Goal: Task Accomplishment & Management: Use online tool/utility

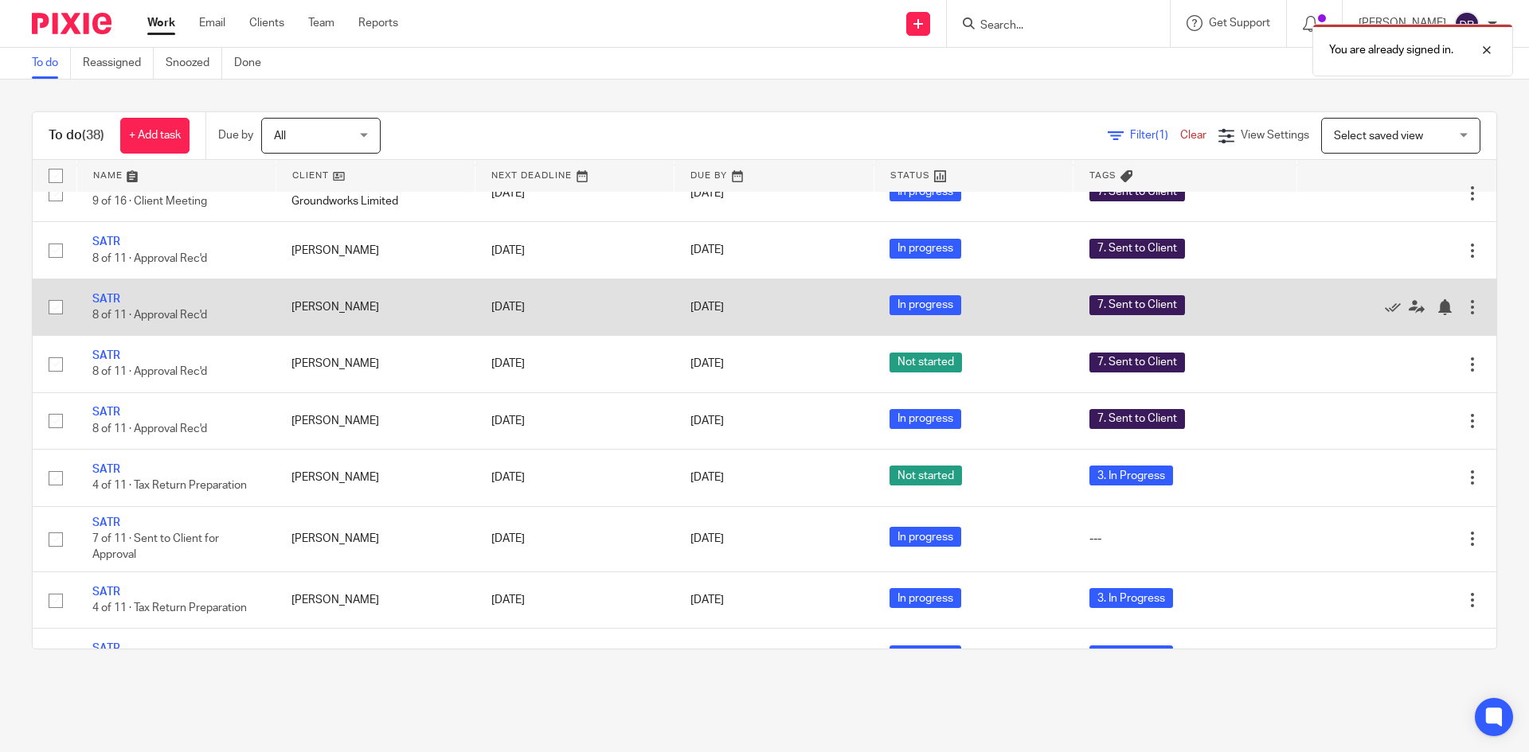
scroll to position [876, 0]
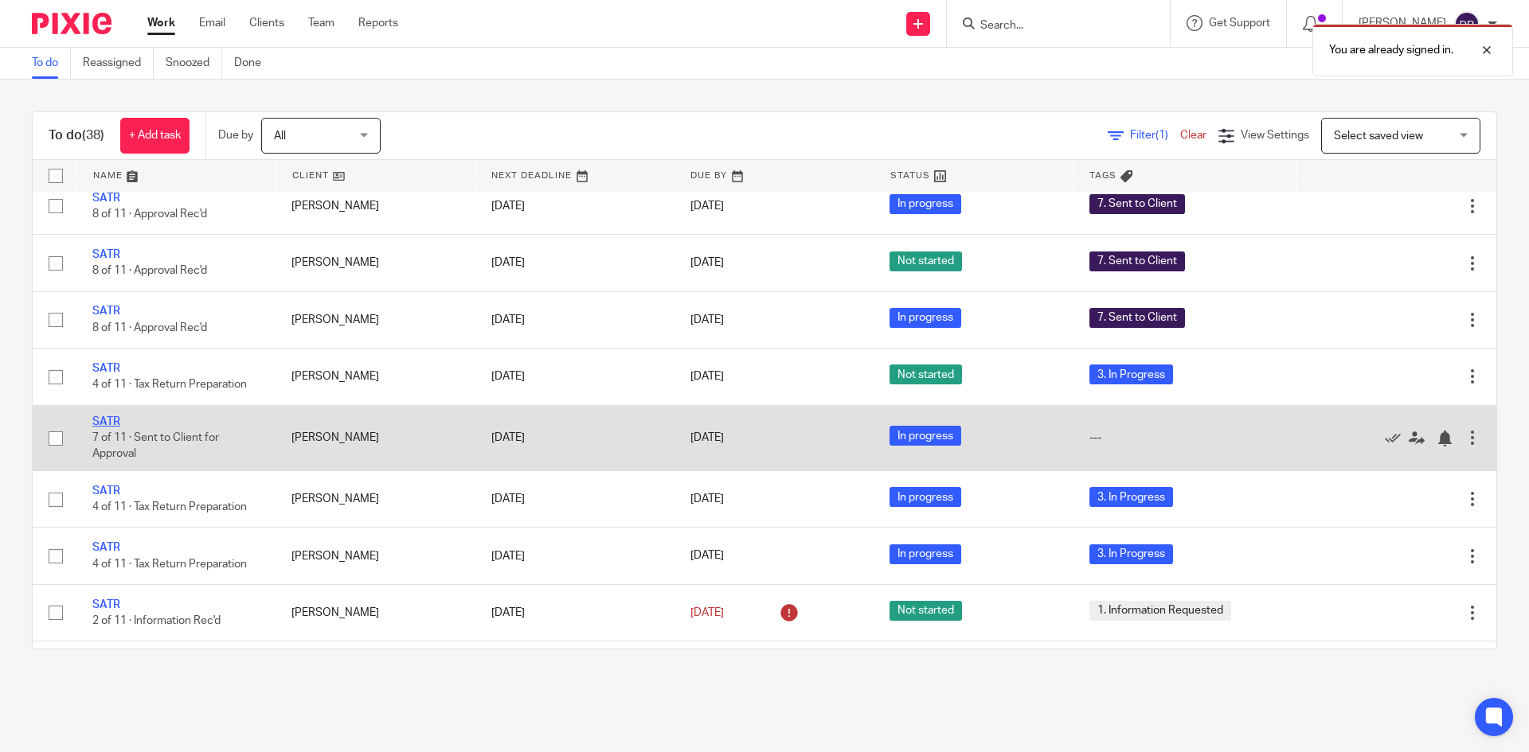
click at [112, 421] on link "SATR" at bounding box center [106, 421] width 28 height 11
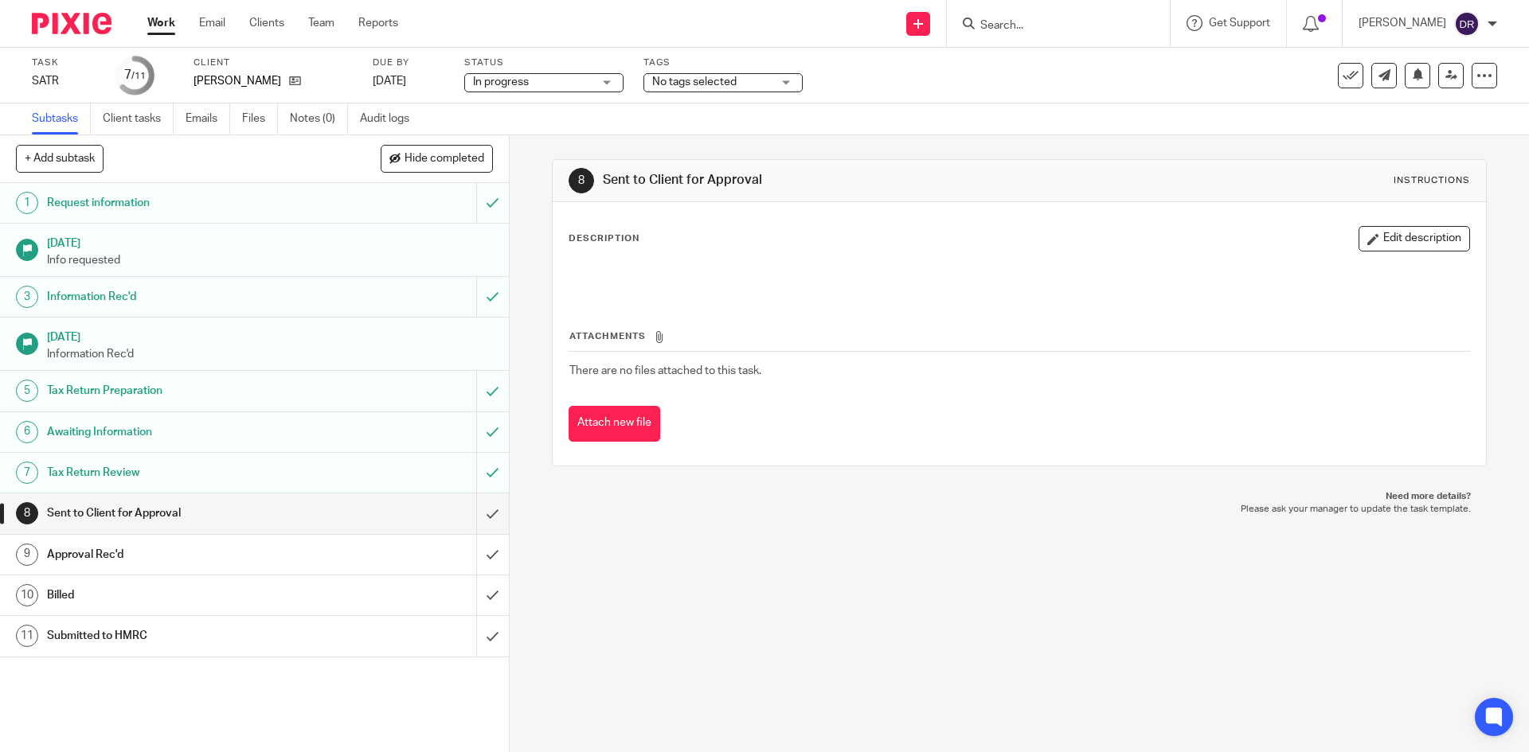
click at [667, 85] on span "No tags selected" at bounding box center [694, 81] width 84 height 11
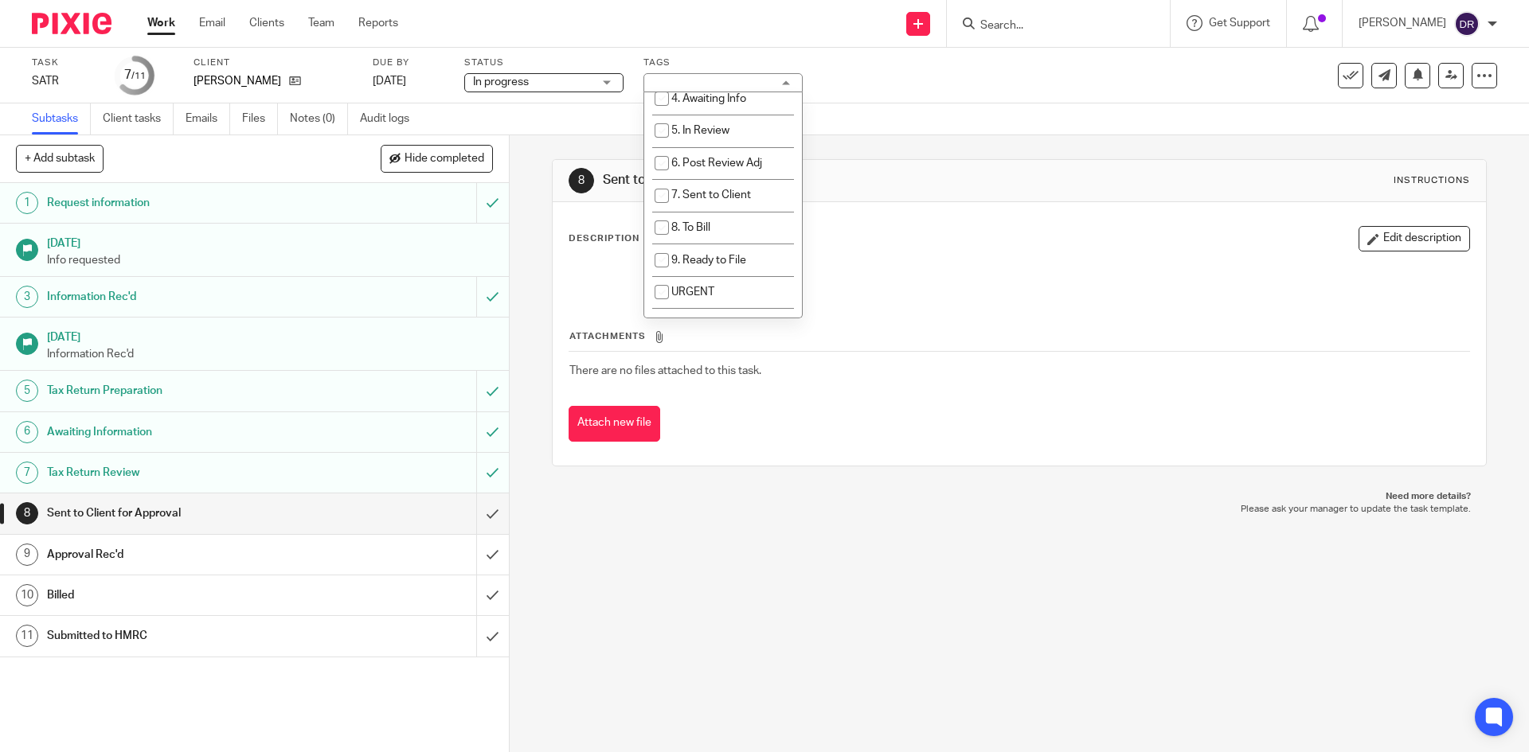
scroll to position [159, 0]
click at [702, 196] on span "7. Sent to Client" at bounding box center [711, 191] width 80 height 11
checkbox input "true"
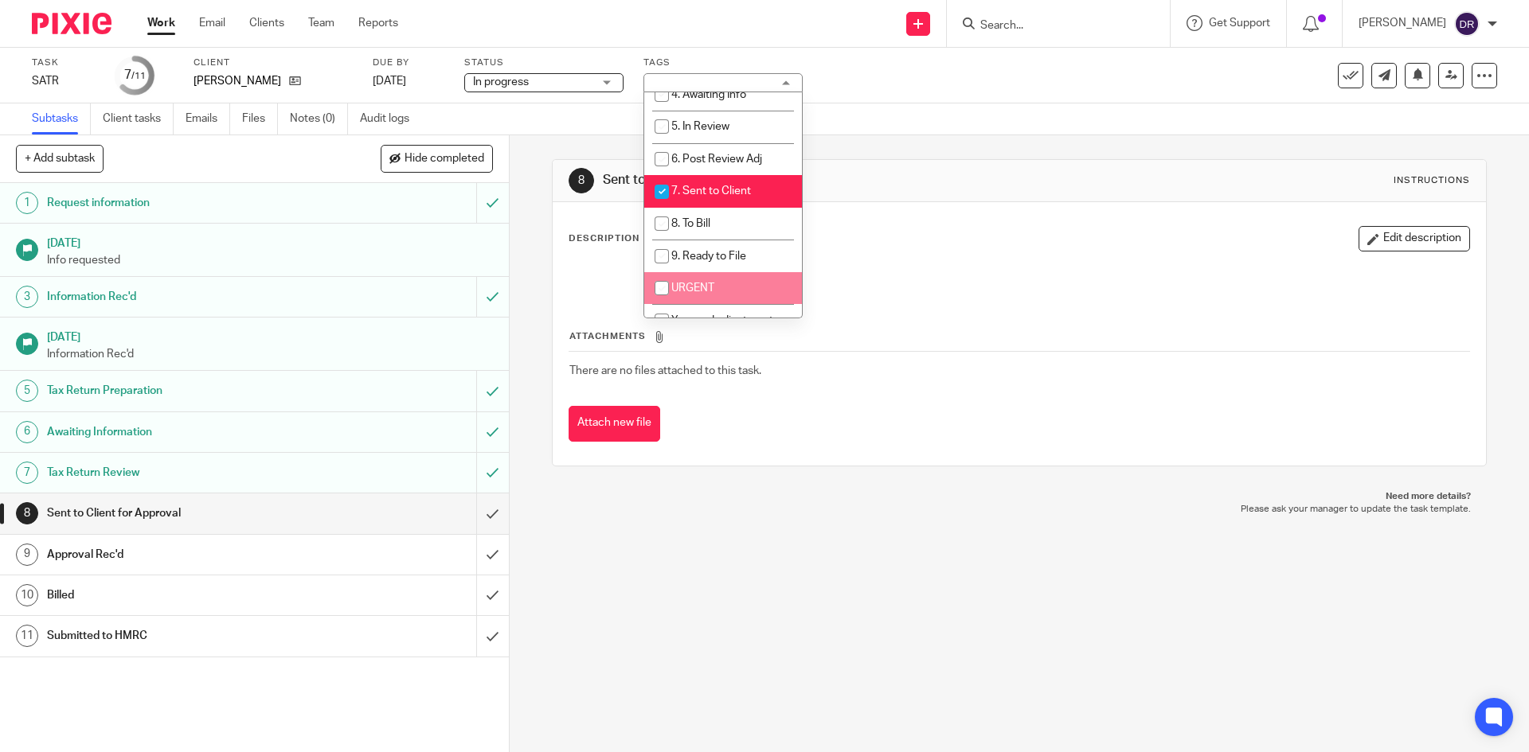
click at [708, 537] on div "8 Sent to Client for Approval Instructions Description Edit description Attachm…" at bounding box center [1019, 443] width 1019 height 617
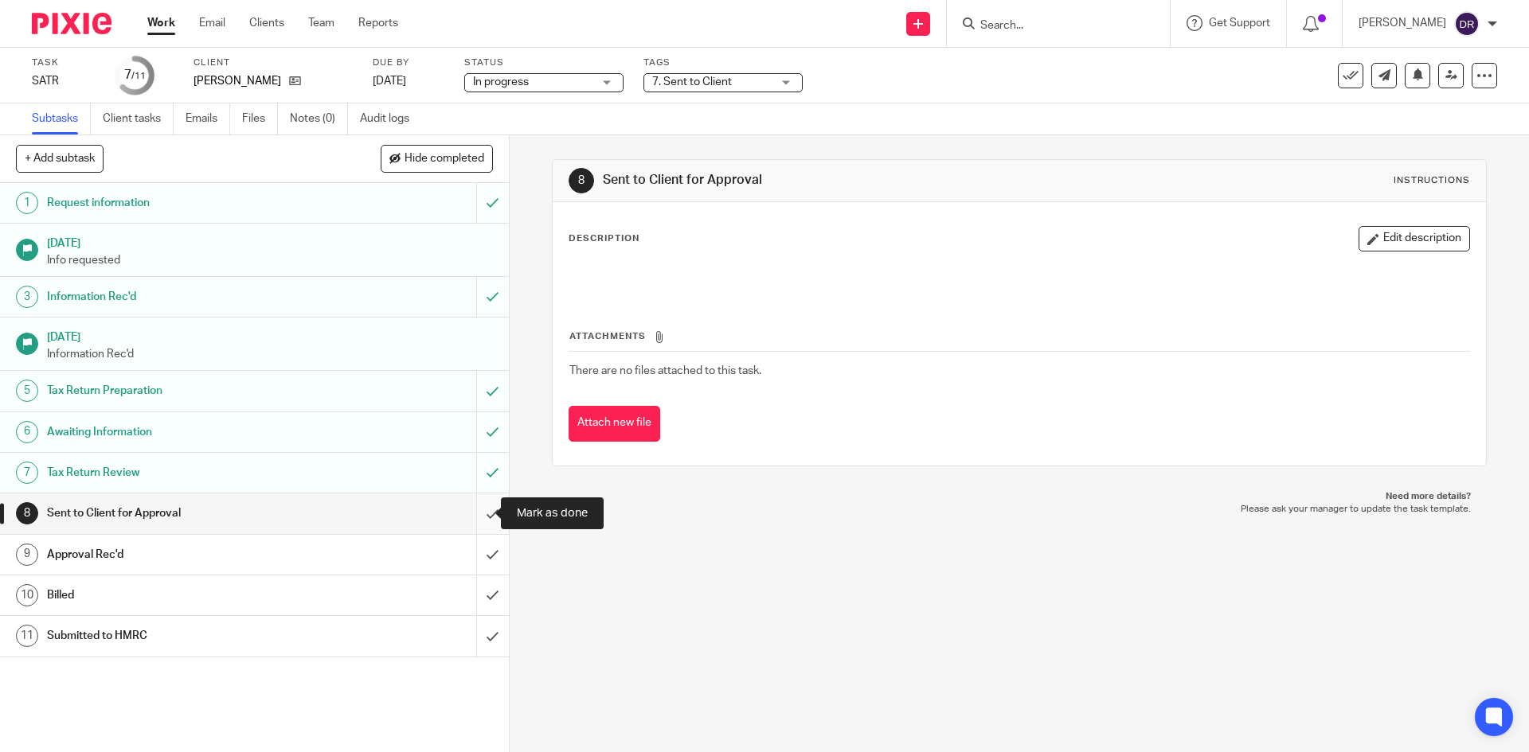
click at [478, 512] on input "submit" at bounding box center [254, 514] width 509 height 40
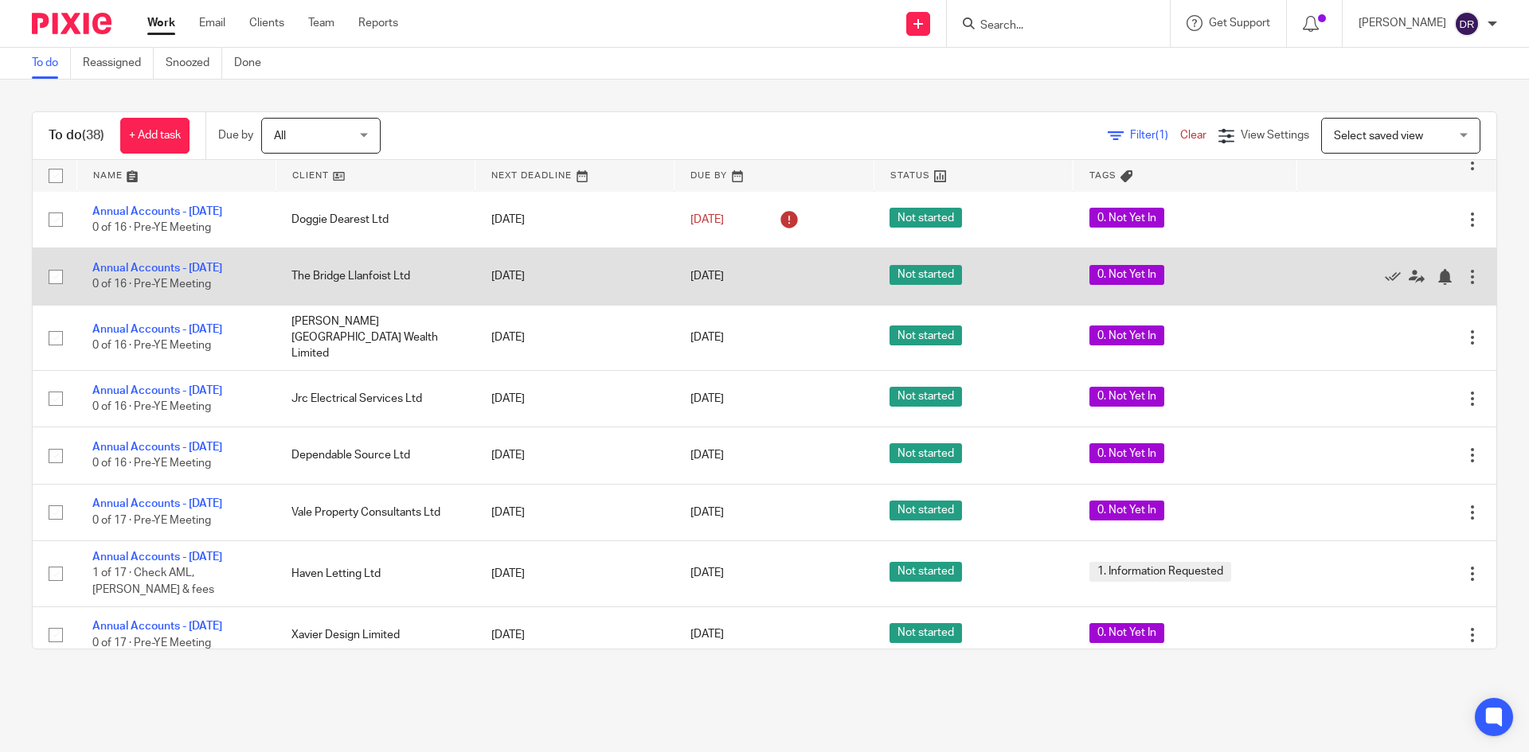
scroll to position [1672, 0]
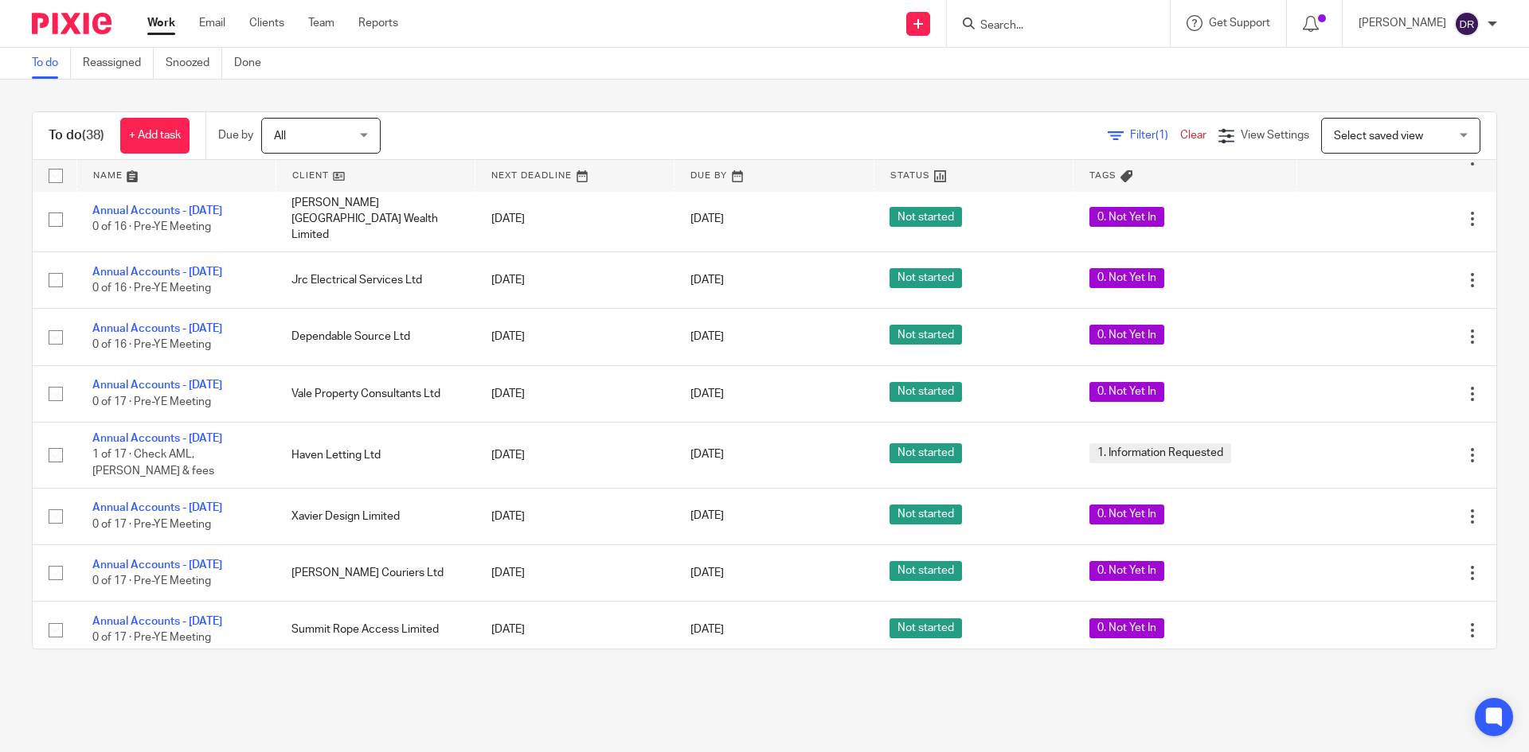
click at [67, 15] on img at bounding box center [72, 23] width 80 height 21
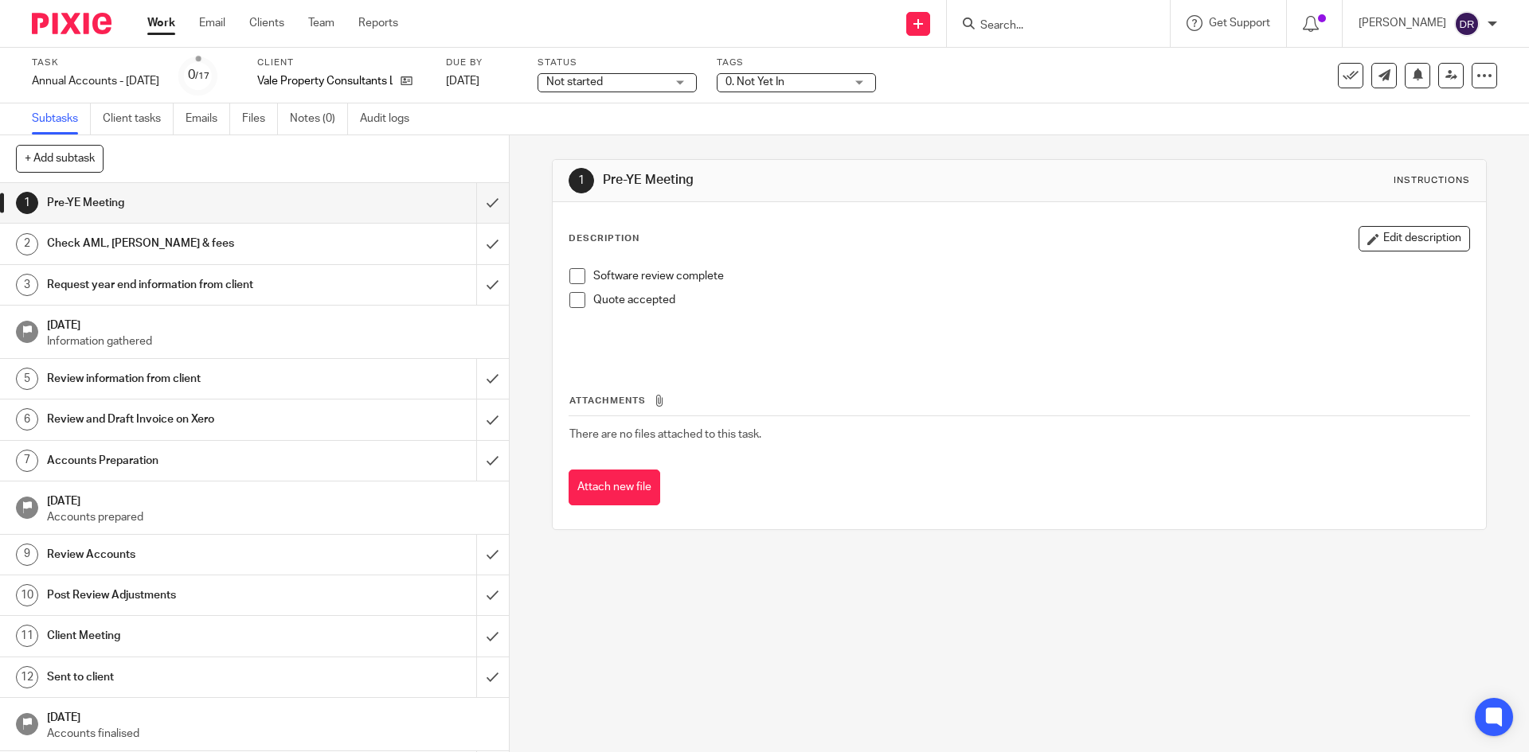
click at [697, 83] on div "Not started Not started" at bounding box center [616, 82] width 159 height 19
click at [559, 135] on div "1 Pre-YE Meeting Instructions Description Edit description Software review comp…" at bounding box center [1019, 344] width 934 height 419
click at [775, 83] on span "0. Not Yet In" at bounding box center [754, 81] width 59 height 11
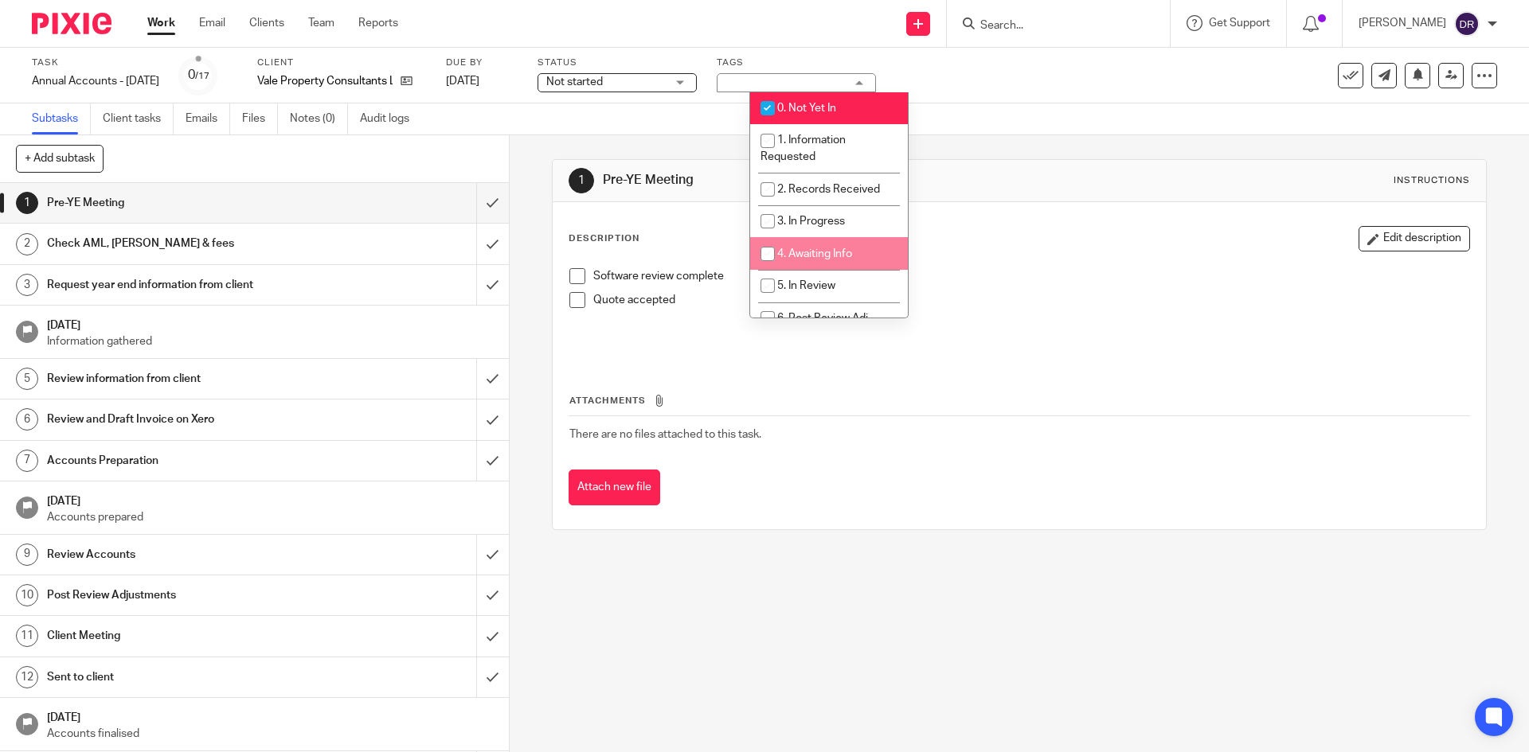
click at [816, 257] on span "4. Awaiting Info" at bounding box center [814, 253] width 75 height 11
checkbox input "true"
click at [787, 109] on span "0. Not Yet In" at bounding box center [806, 108] width 59 height 11
checkbox input "false"
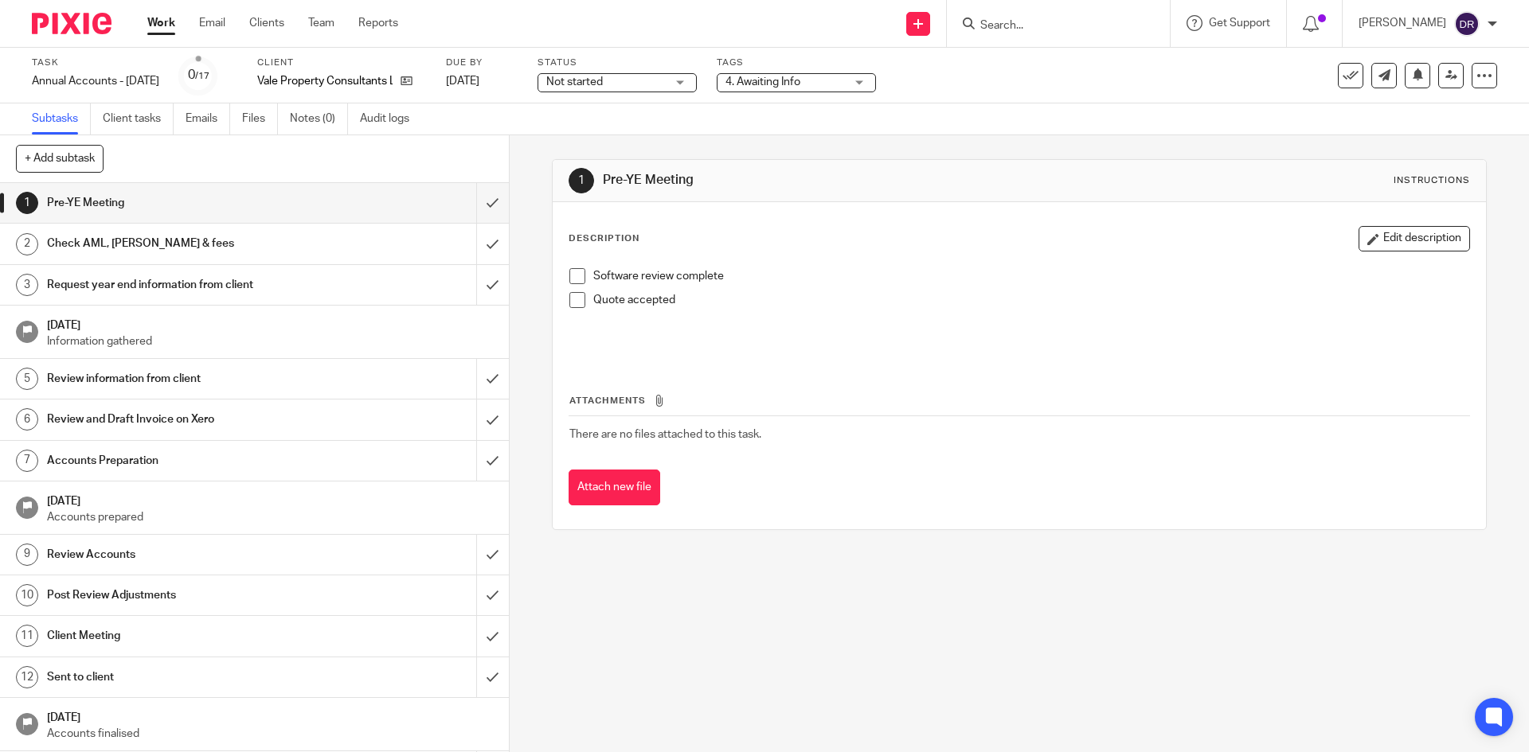
click at [666, 76] on span "Not started" at bounding box center [605, 82] width 119 height 17
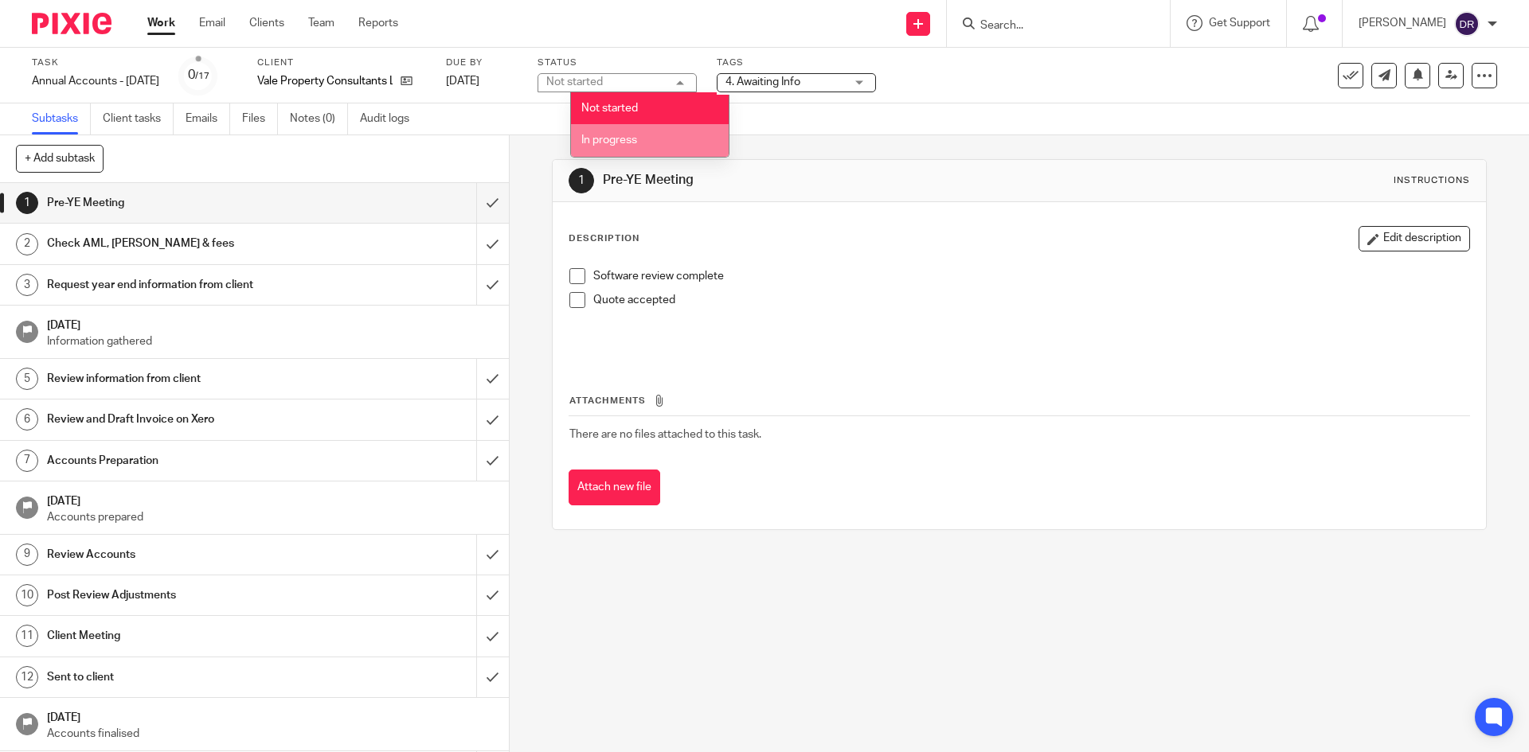
click at [639, 129] on li "In progress" at bounding box center [650, 140] width 158 height 33
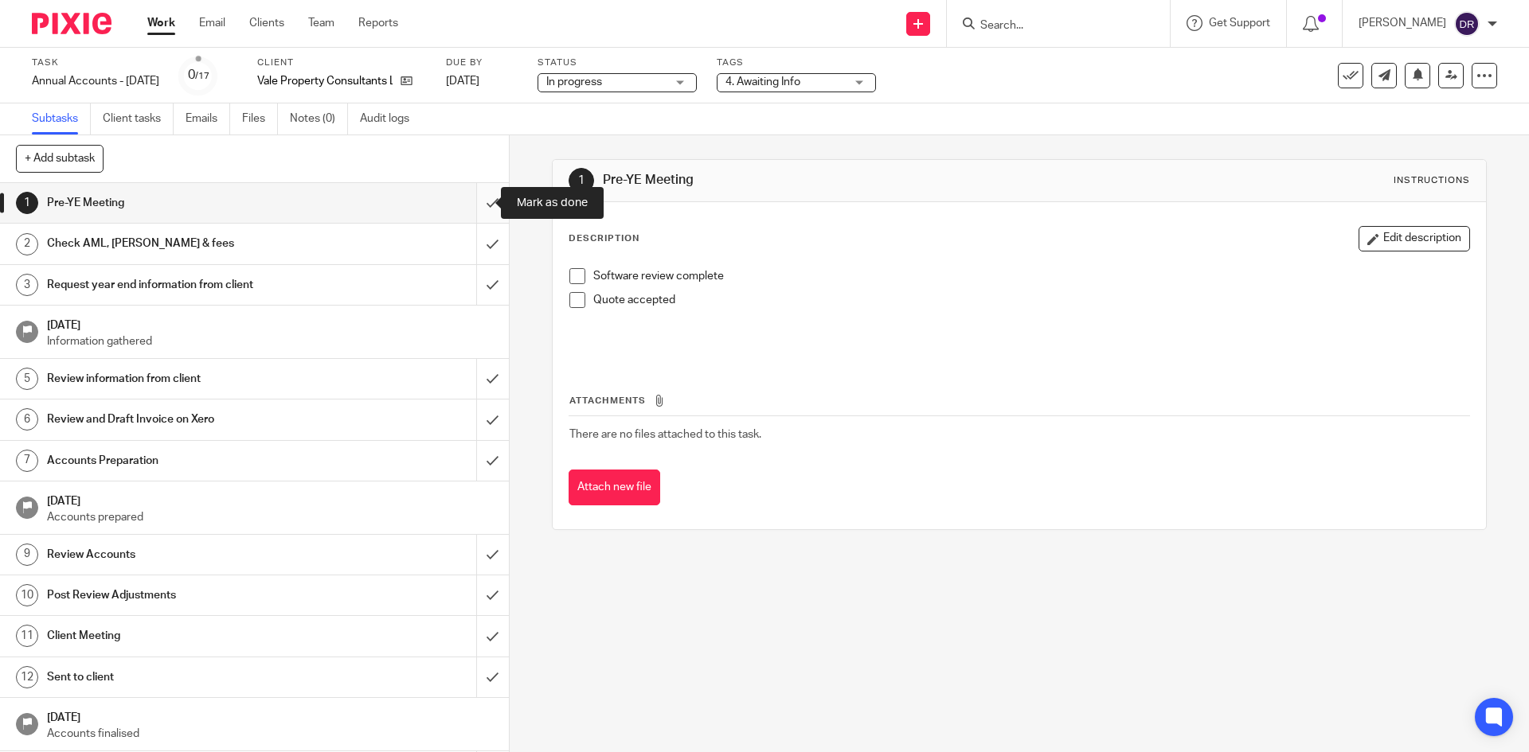
click at [474, 198] on input "submit" at bounding box center [254, 203] width 509 height 40
click at [473, 239] on input "submit" at bounding box center [254, 244] width 509 height 40
click at [473, 287] on input "submit" at bounding box center [254, 285] width 509 height 40
click at [478, 390] on input "submit" at bounding box center [254, 379] width 509 height 40
